Goal: Information Seeking & Learning: Learn about a topic

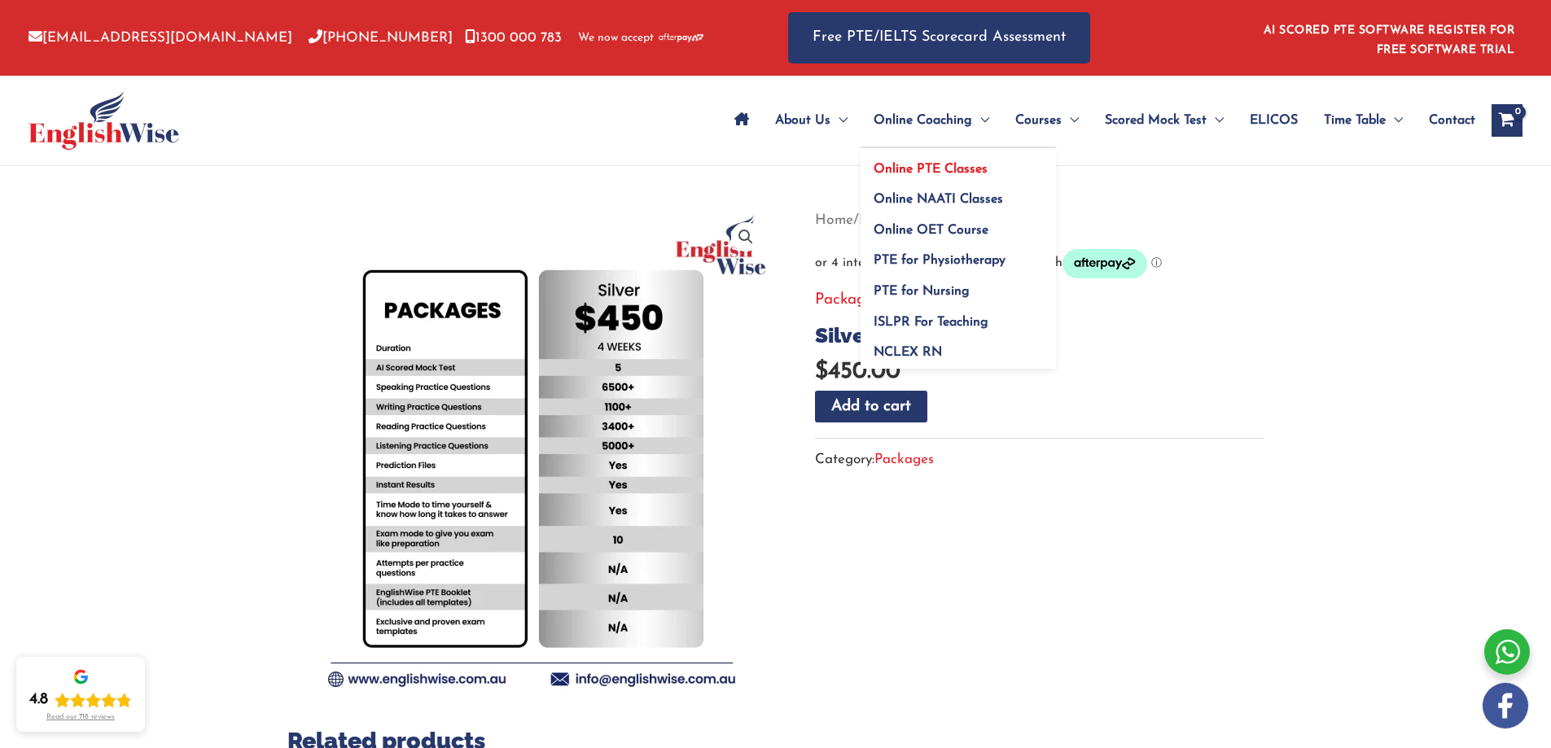
click at [958, 158] on link "Online PTE Classes" at bounding box center [958, 163] width 195 height 31
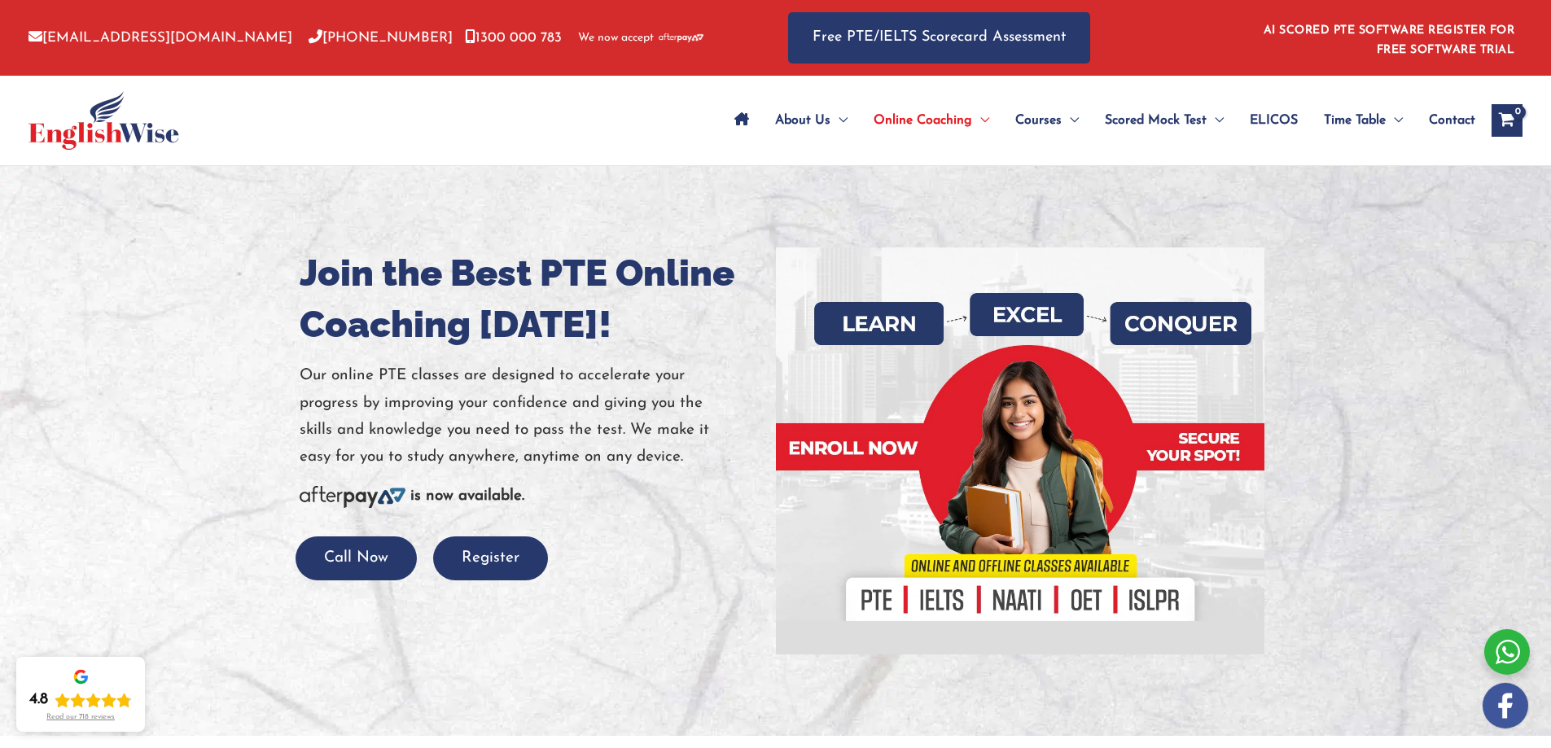
click at [179, 249] on div at bounding box center [775, 451] width 1551 height 570
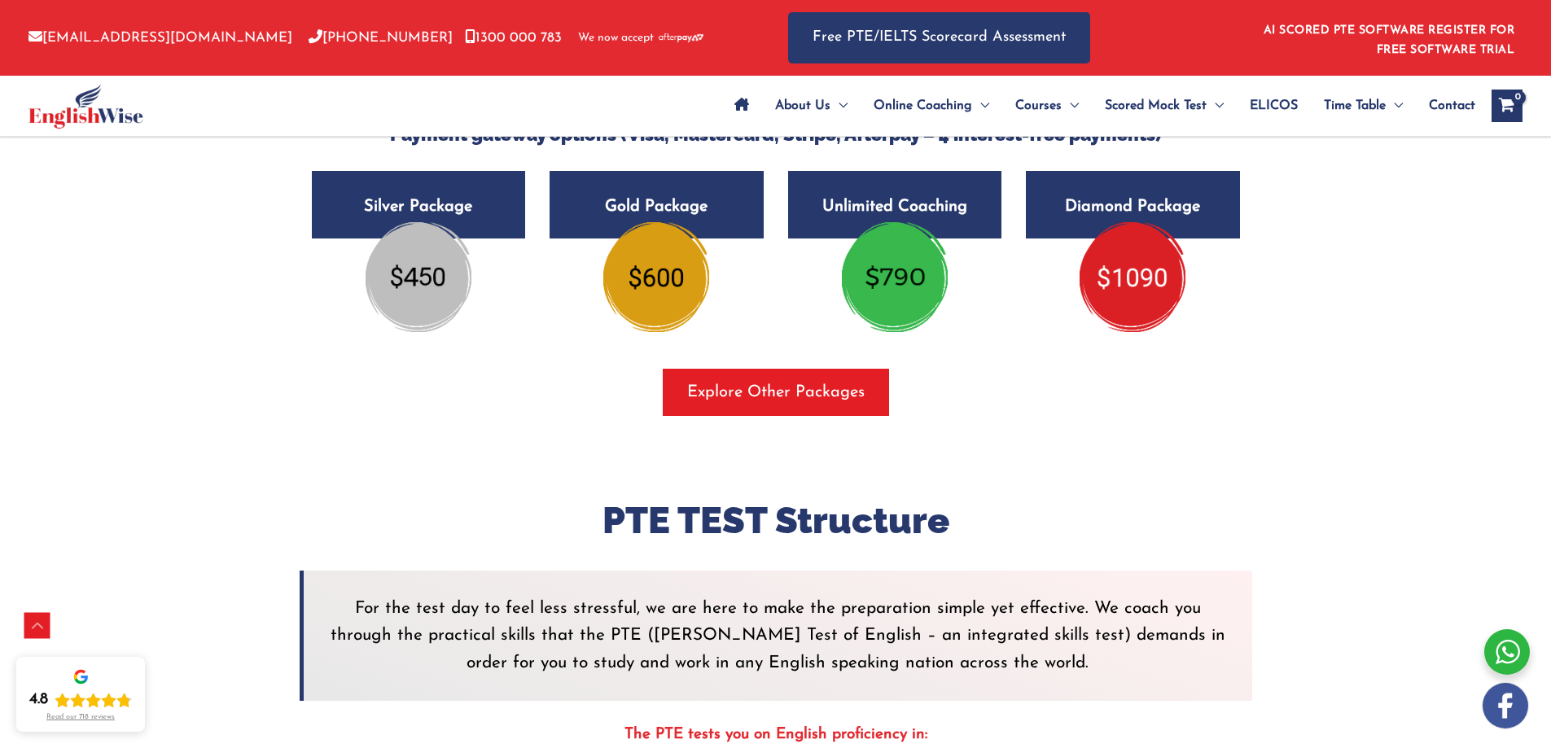
scroll to position [2769, 0]
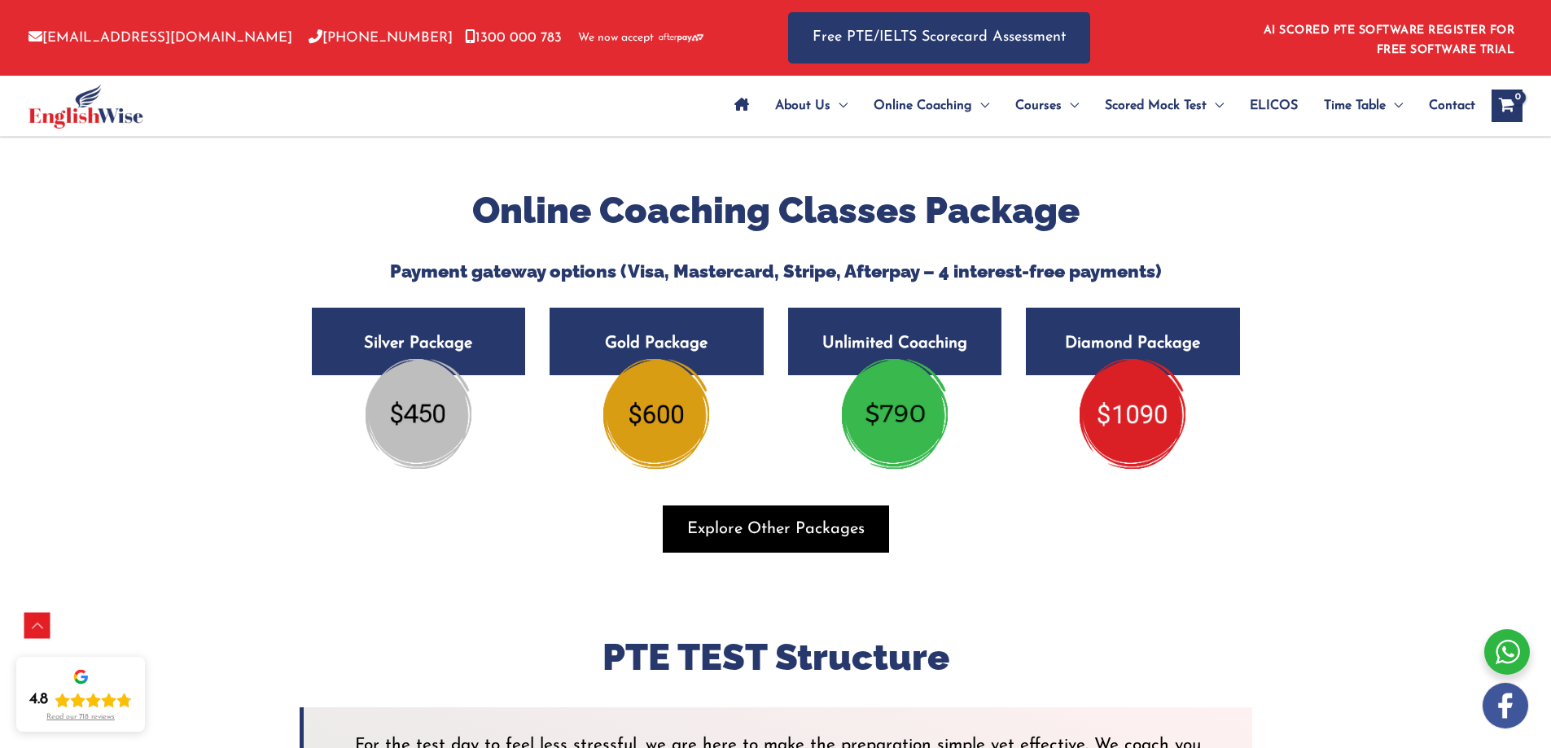
click at [723, 533] on span "Explore Other Packages" at bounding box center [776, 529] width 178 height 23
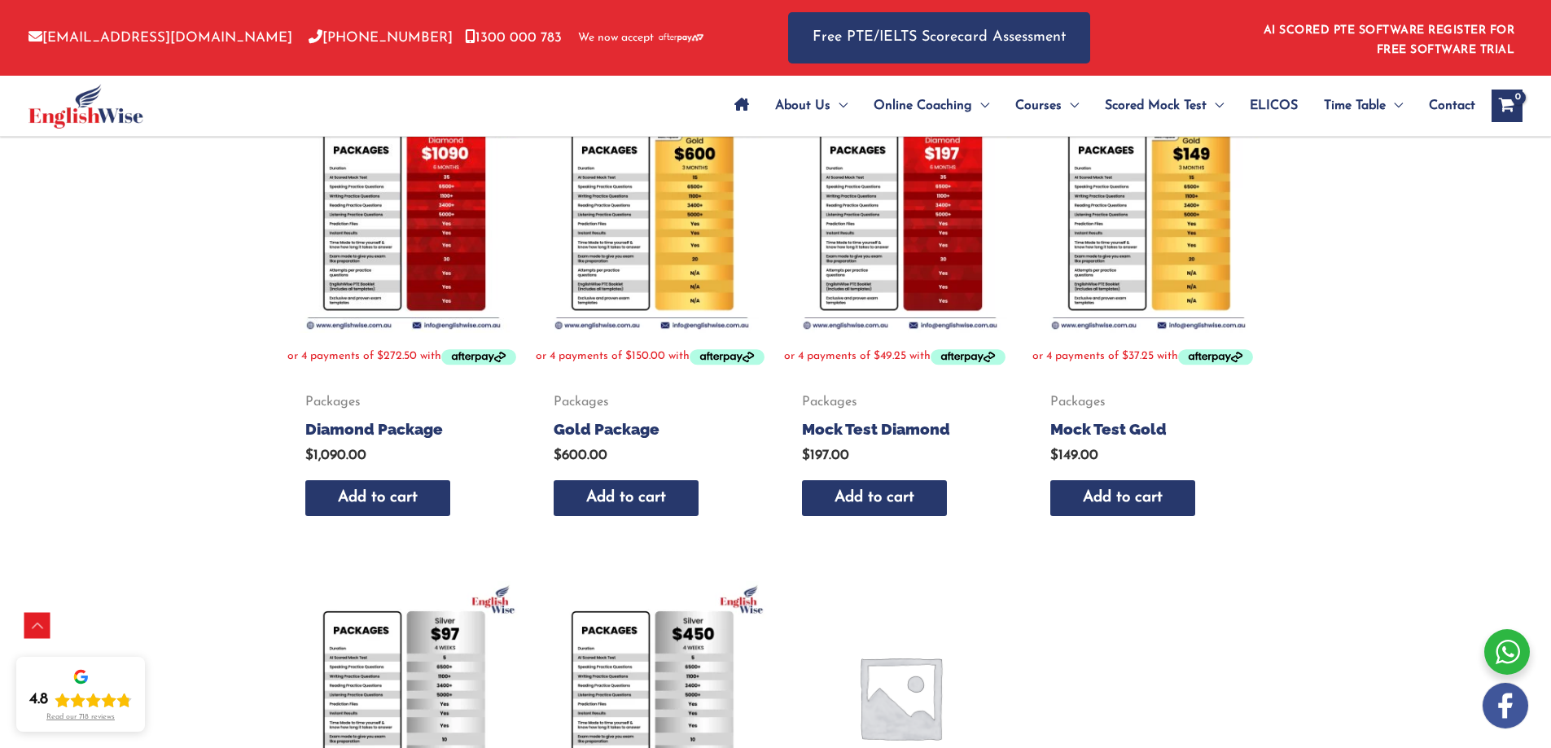
scroll to position [244, 0]
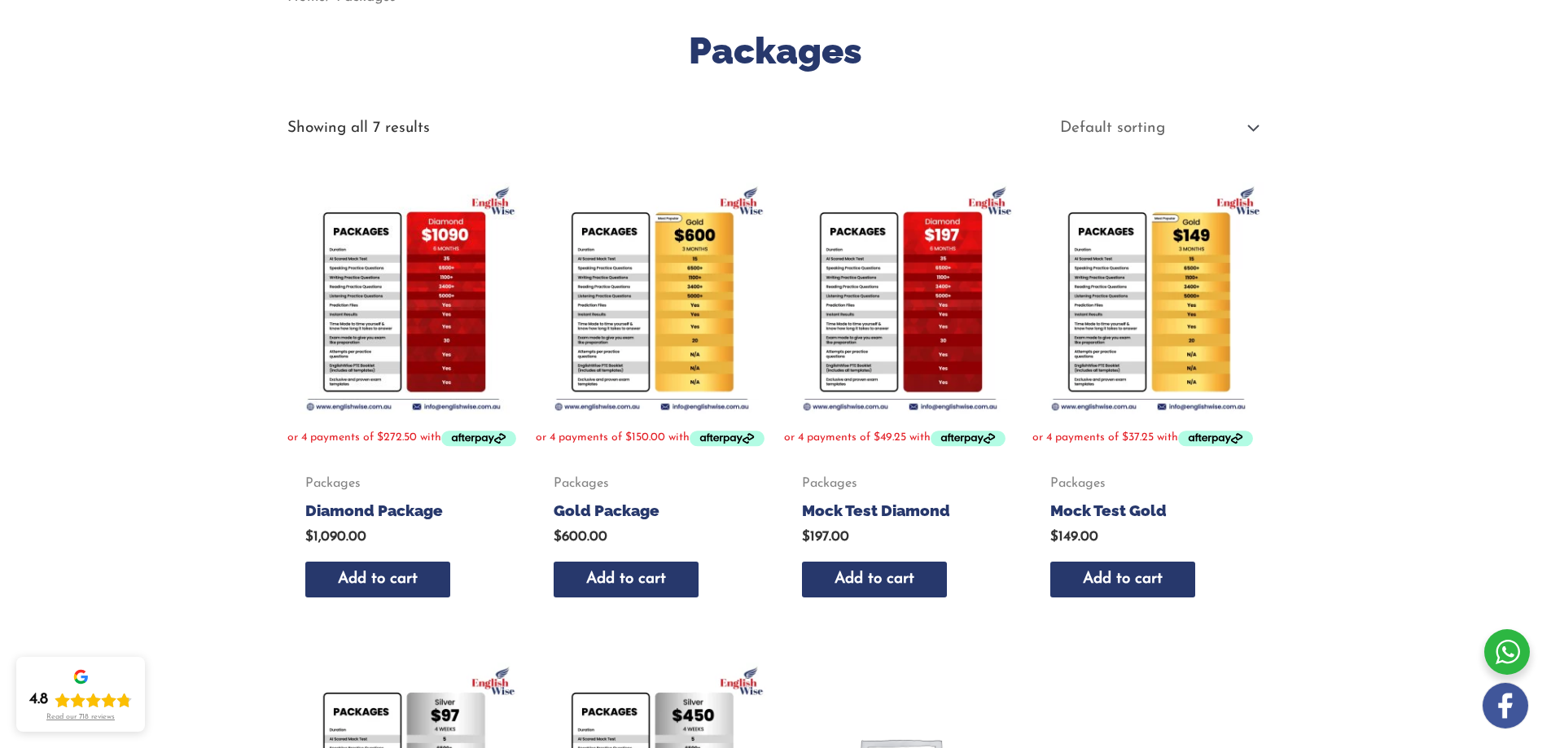
click at [645, 272] on img at bounding box center [652, 298] width 232 height 232
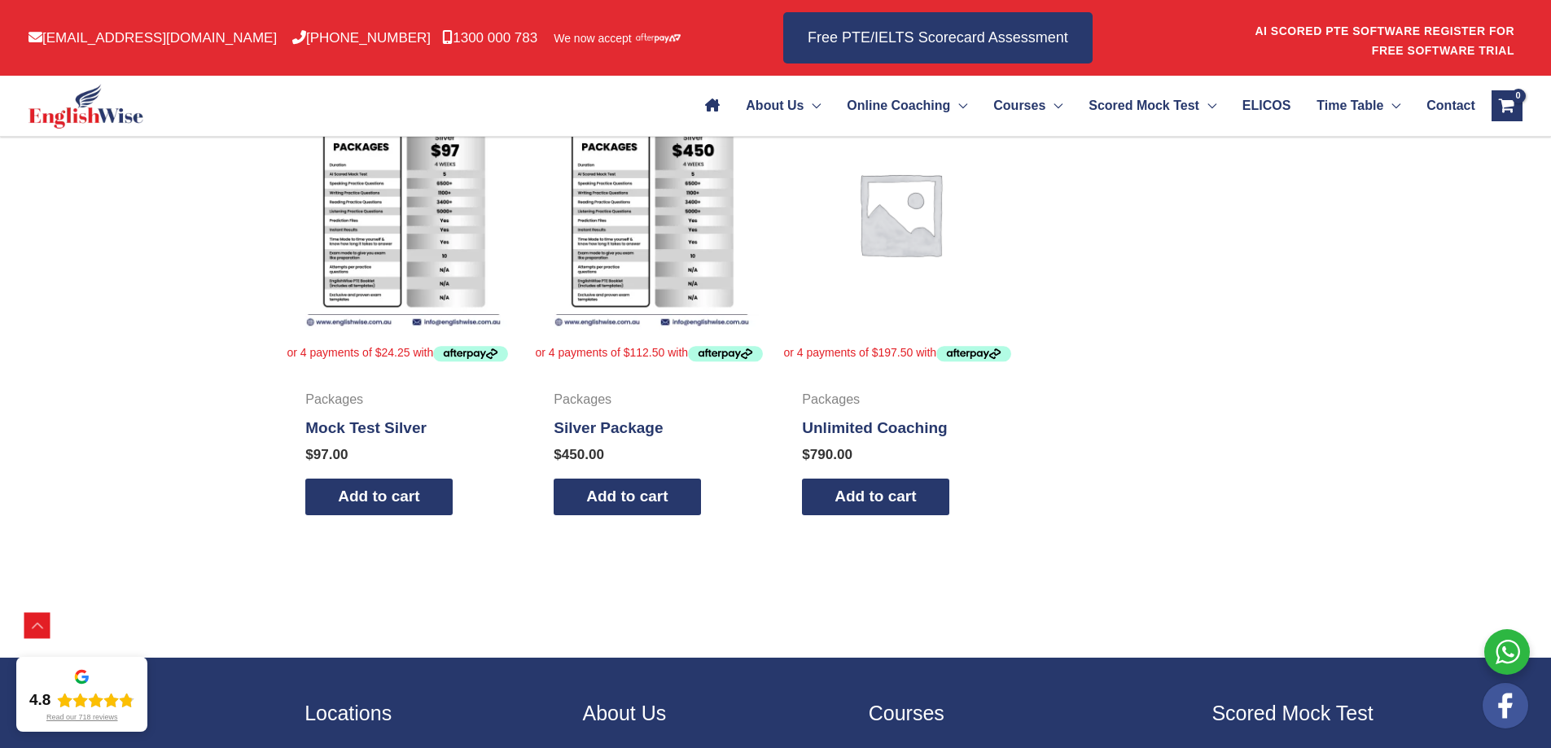
scroll to position [814, 0]
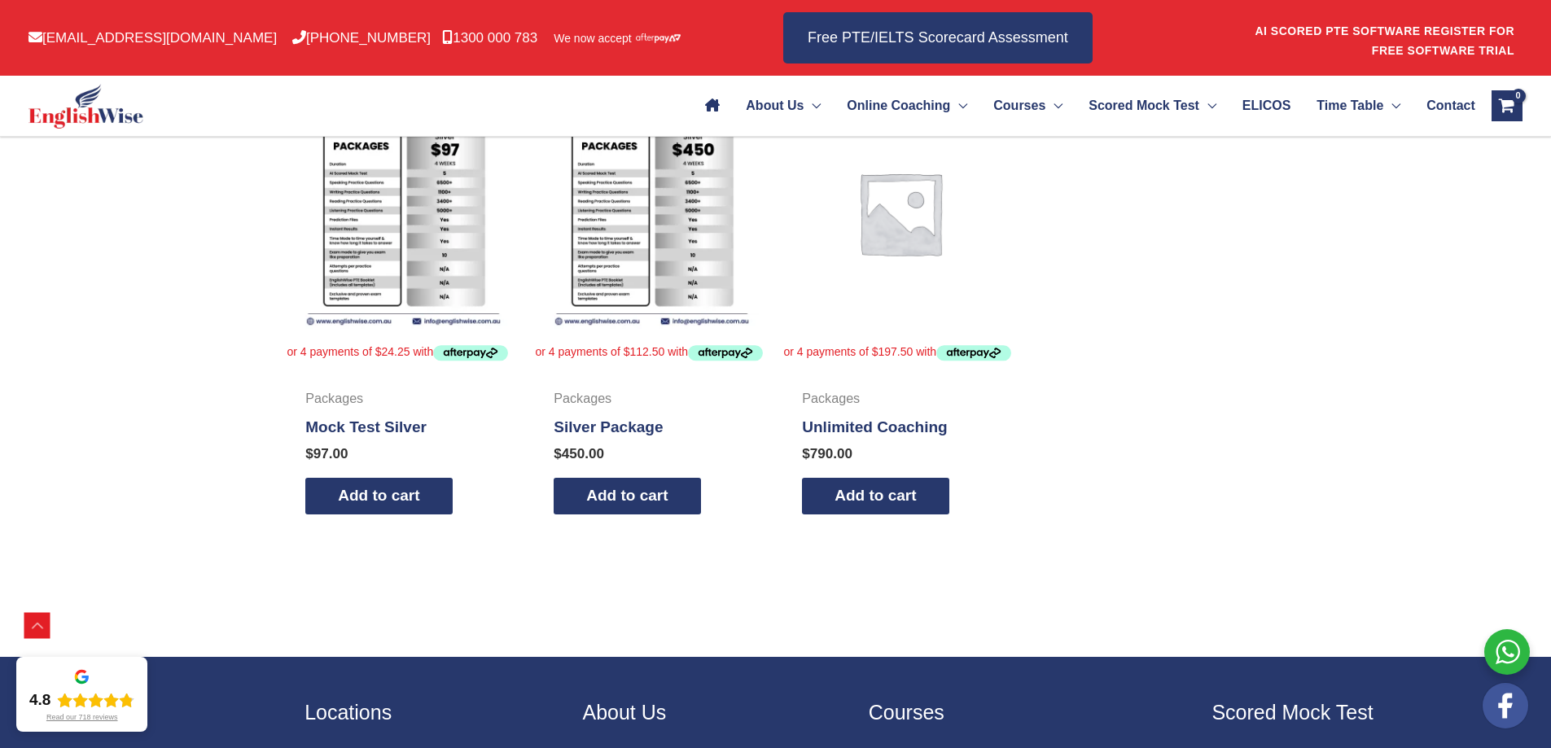
click at [685, 205] on img at bounding box center [652, 213] width 232 height 232
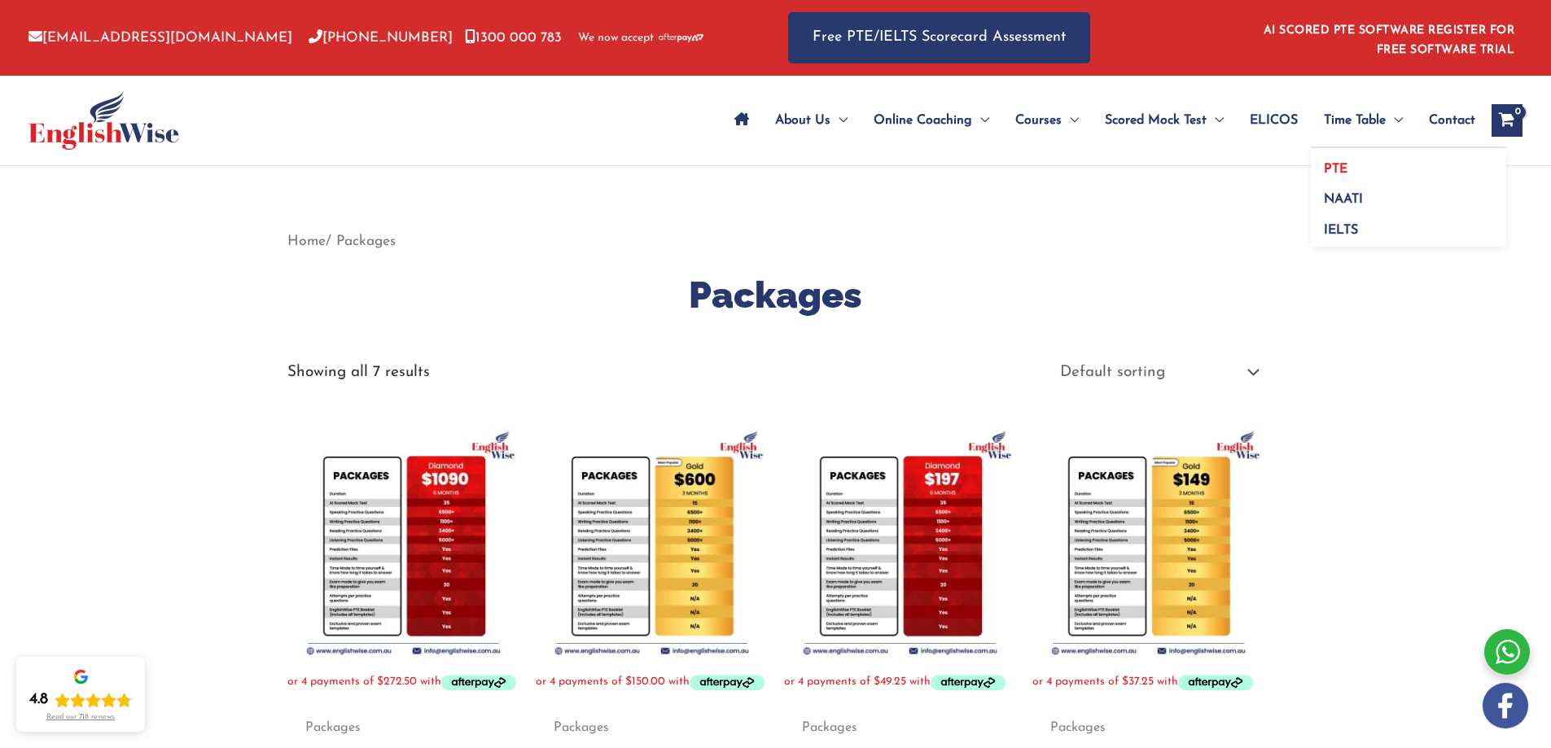
click at [1357, 169] on link "PTE" at bounding box center [1408, 163] width 195 height 31
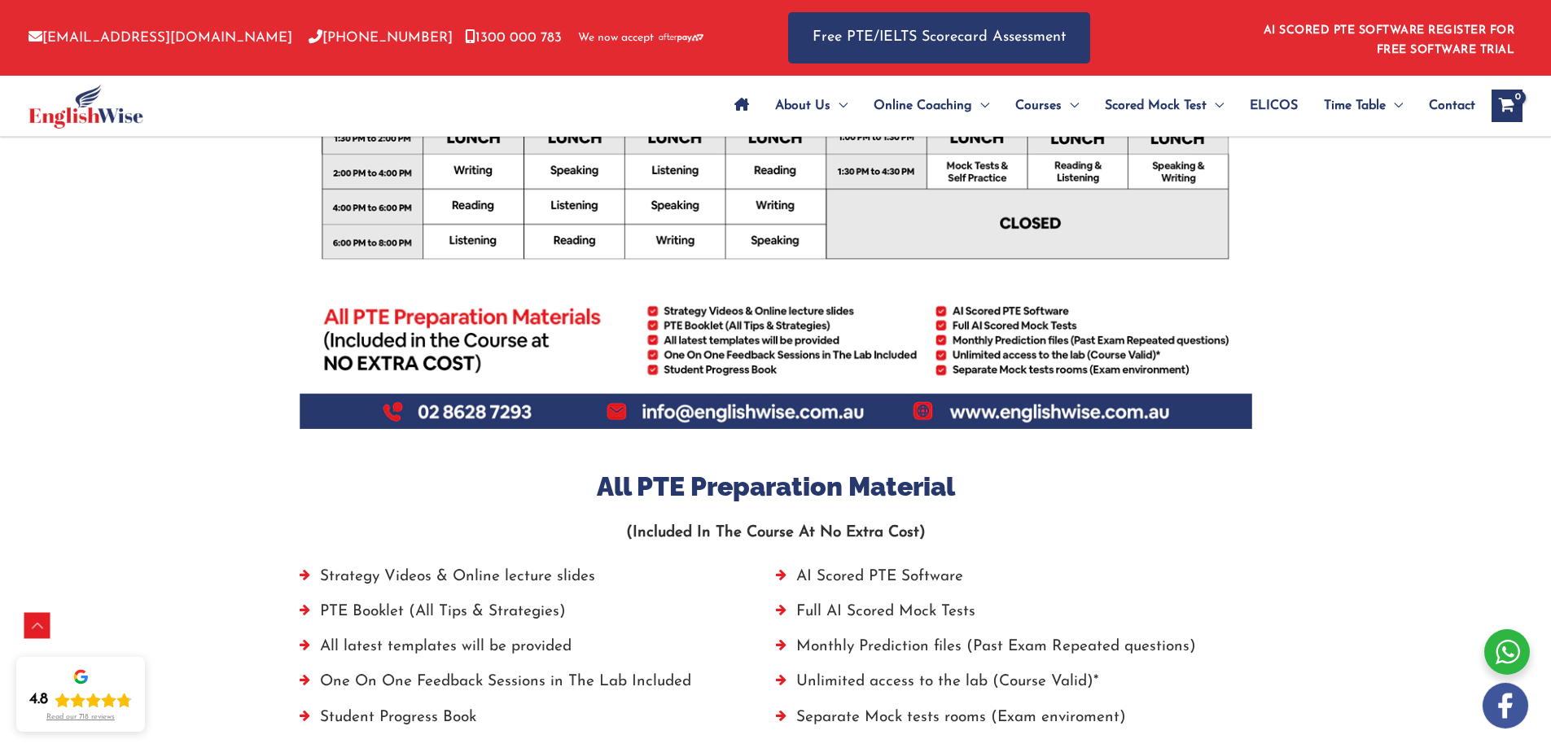
scroll to position [896, 0]
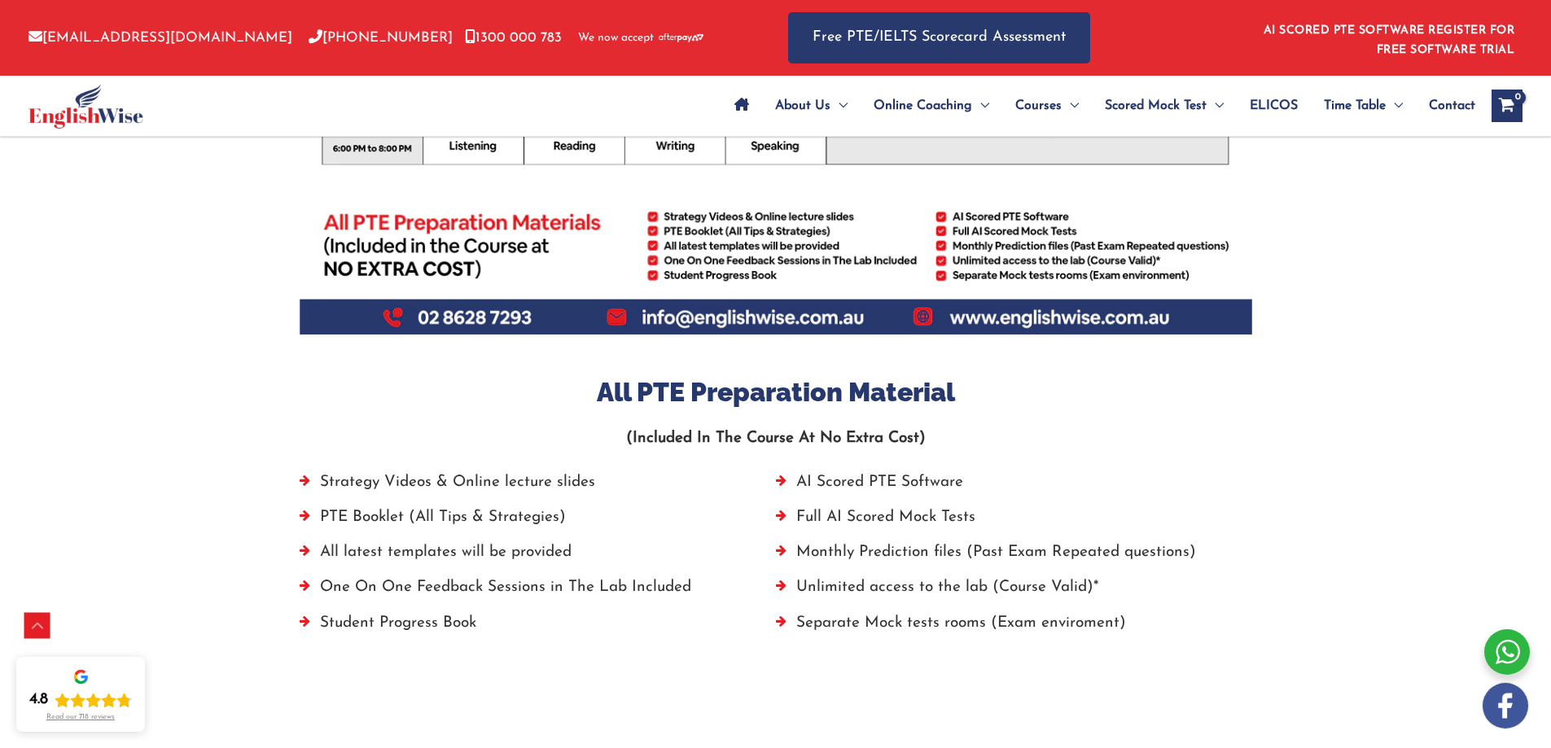
drag, startPoint x: 217, startPoint y: 303, endPoint x: 47, endPoint y: 322, distance: 171.3
click at [47, 322] on div "PTE Parramatta Parramatta Parramatta Timetable All PTE Preparation Material (In…" at bounding box center [775, 30] width 1551 height 1521
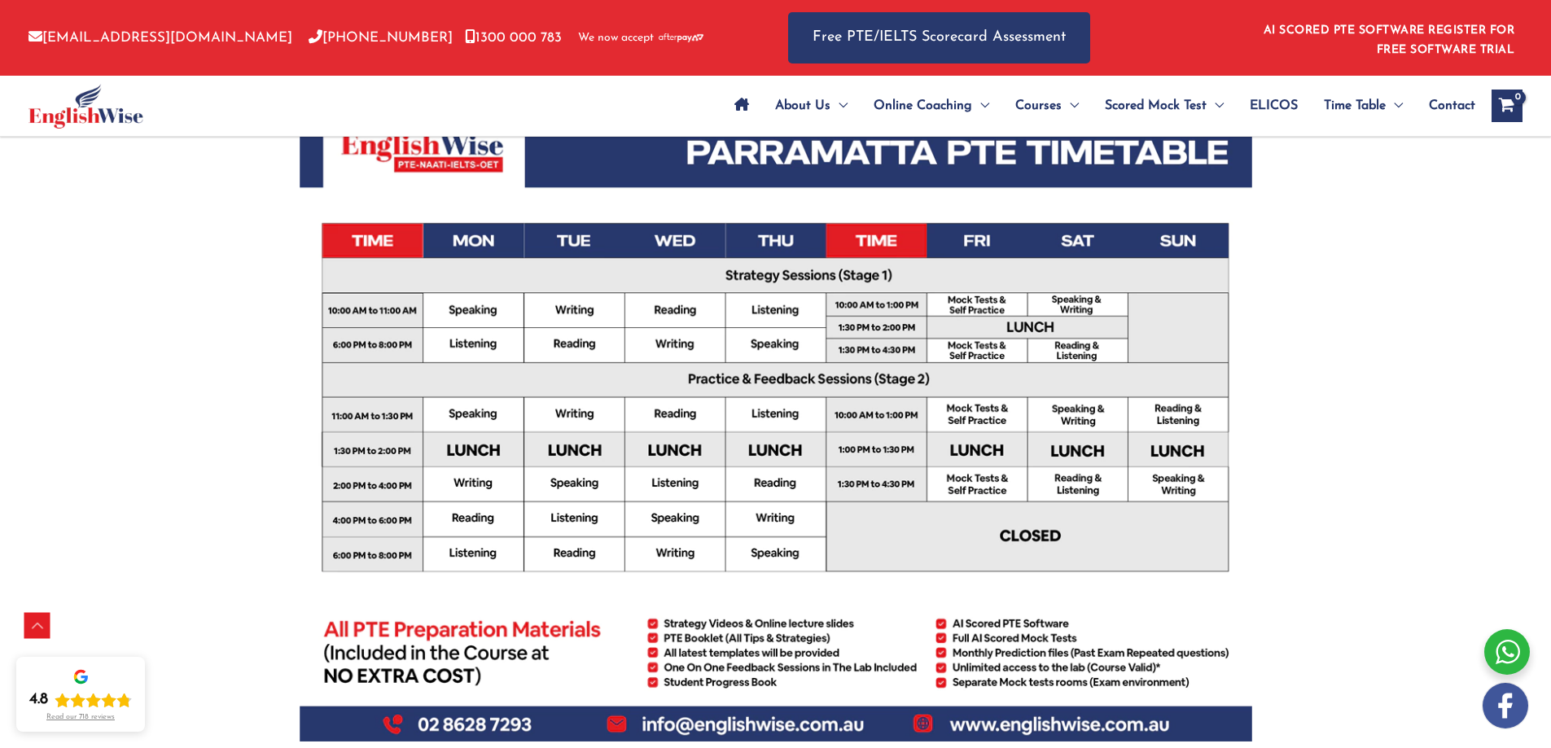
scroll to position [407, 0]
